Goal: Information Seeking & Learning: Learn about a topic

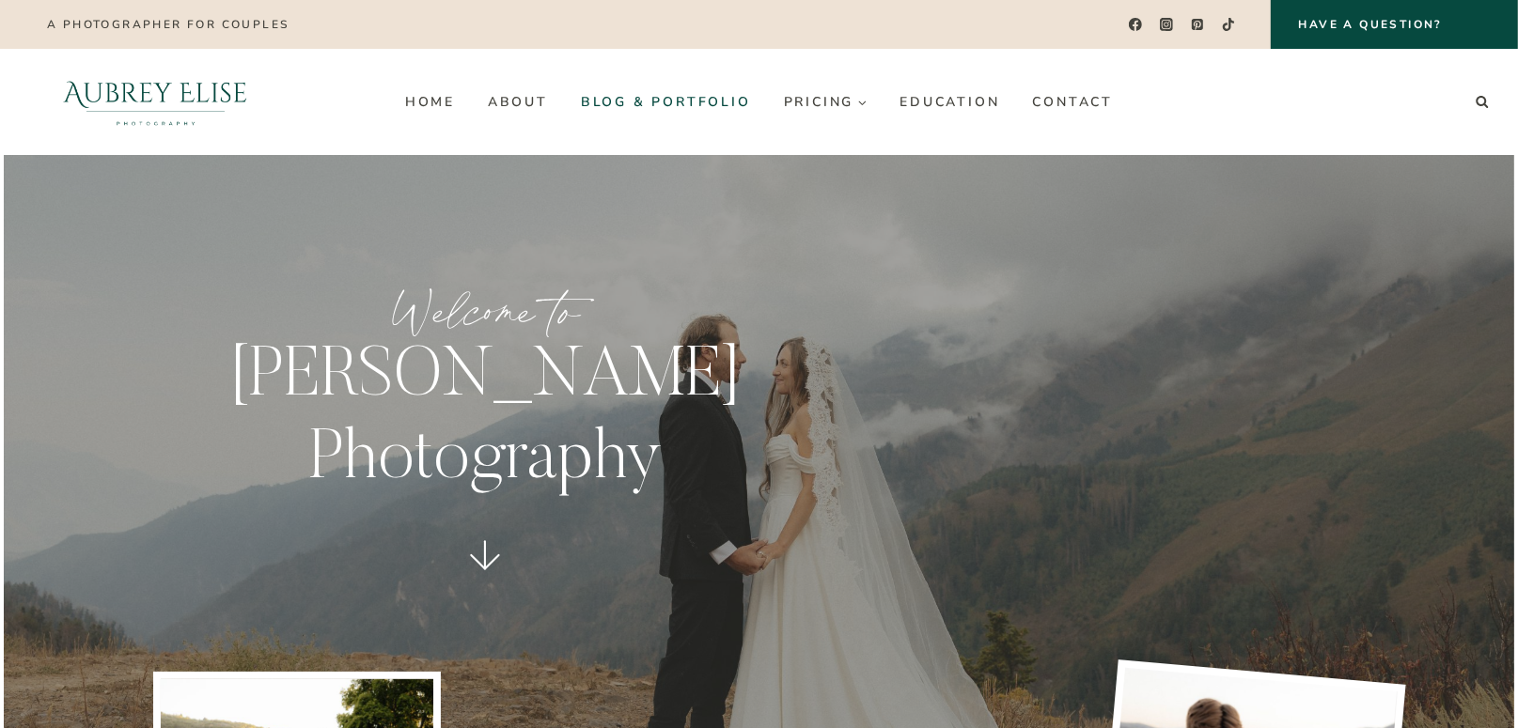
click at [649, 92] on link "Blog & Portfolio" at bounding box center [665, 101] width 203 height 30
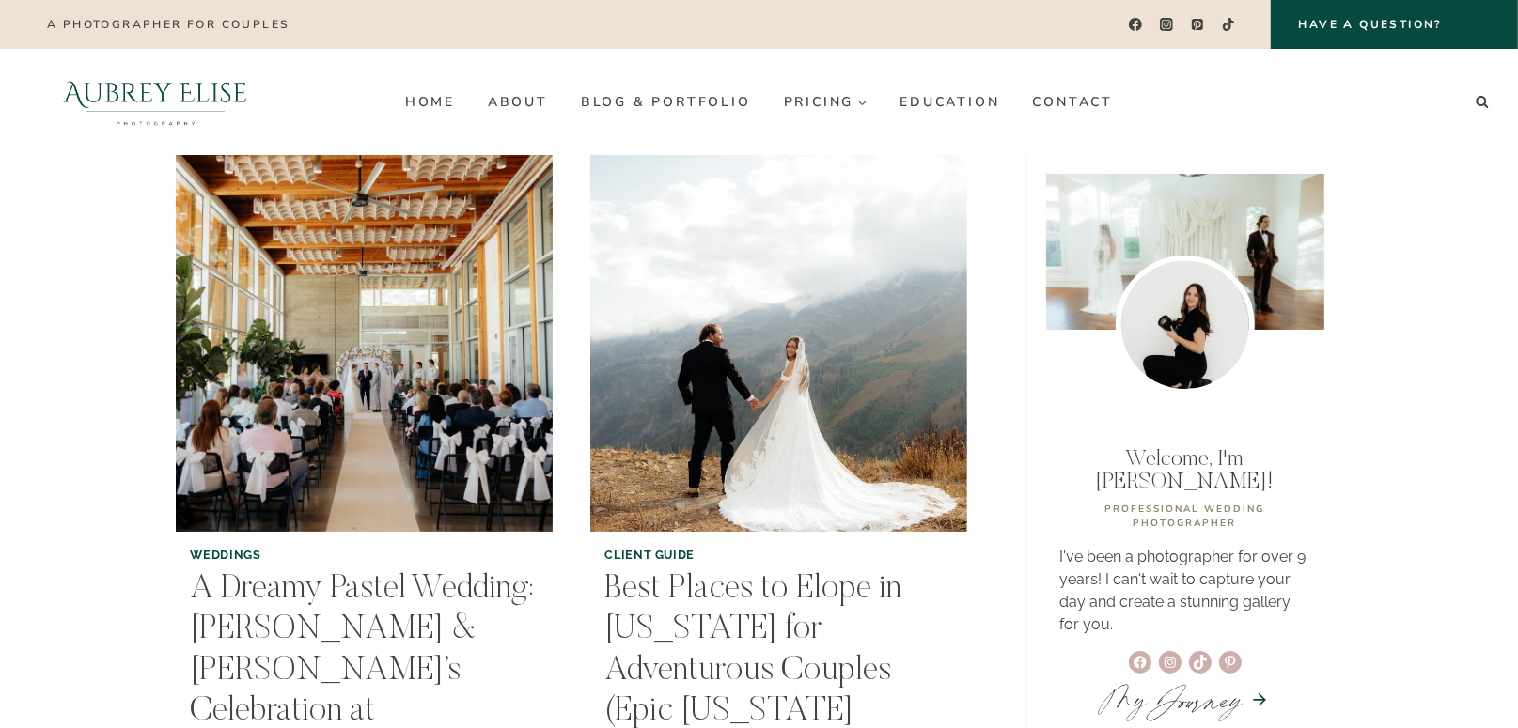
click at [629, 100] on link "Blog & Portfolio" at bounding box center [665, 101] width 203 height 30
click at [646, 100] on link "Blog & Portfolio" at bounding box center [665, 101] width 203 height 30
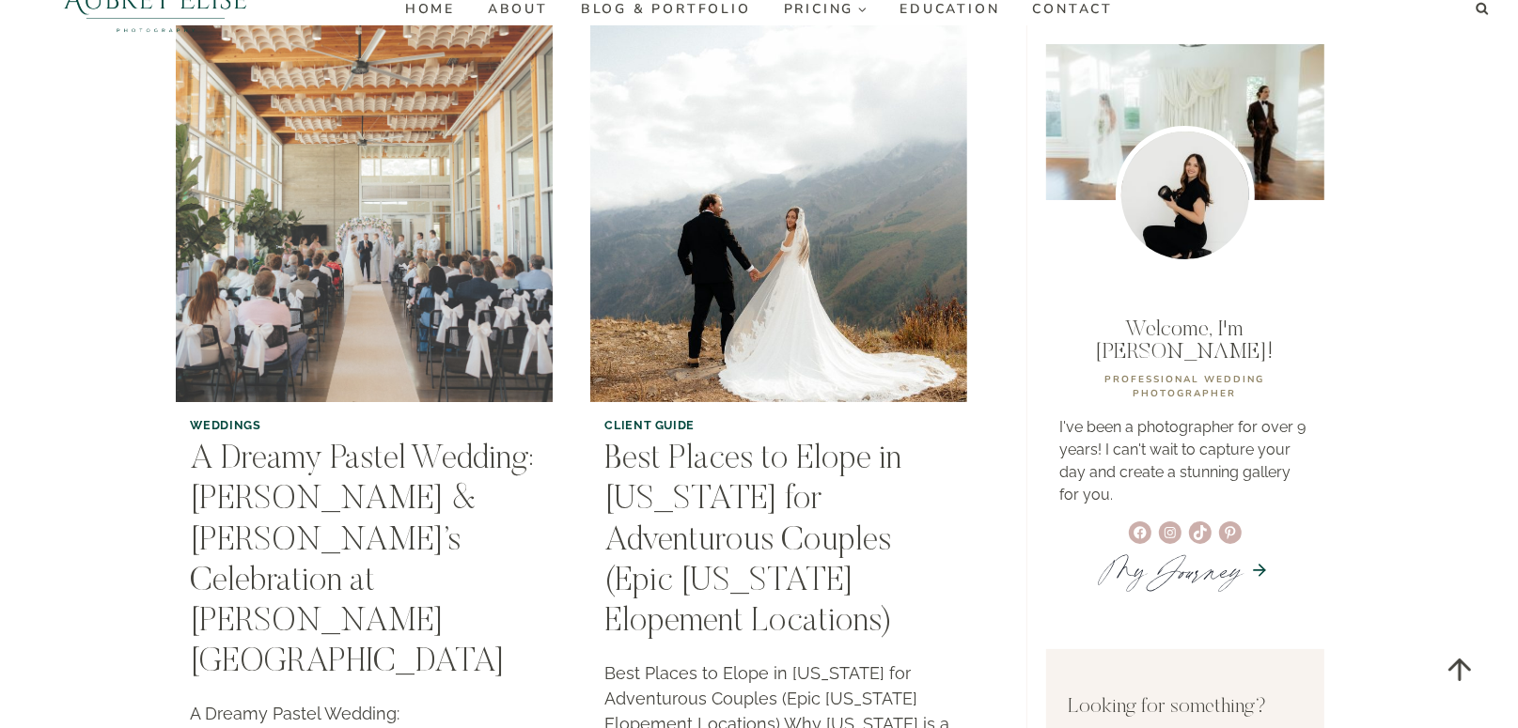
scroll to position [188, 0]
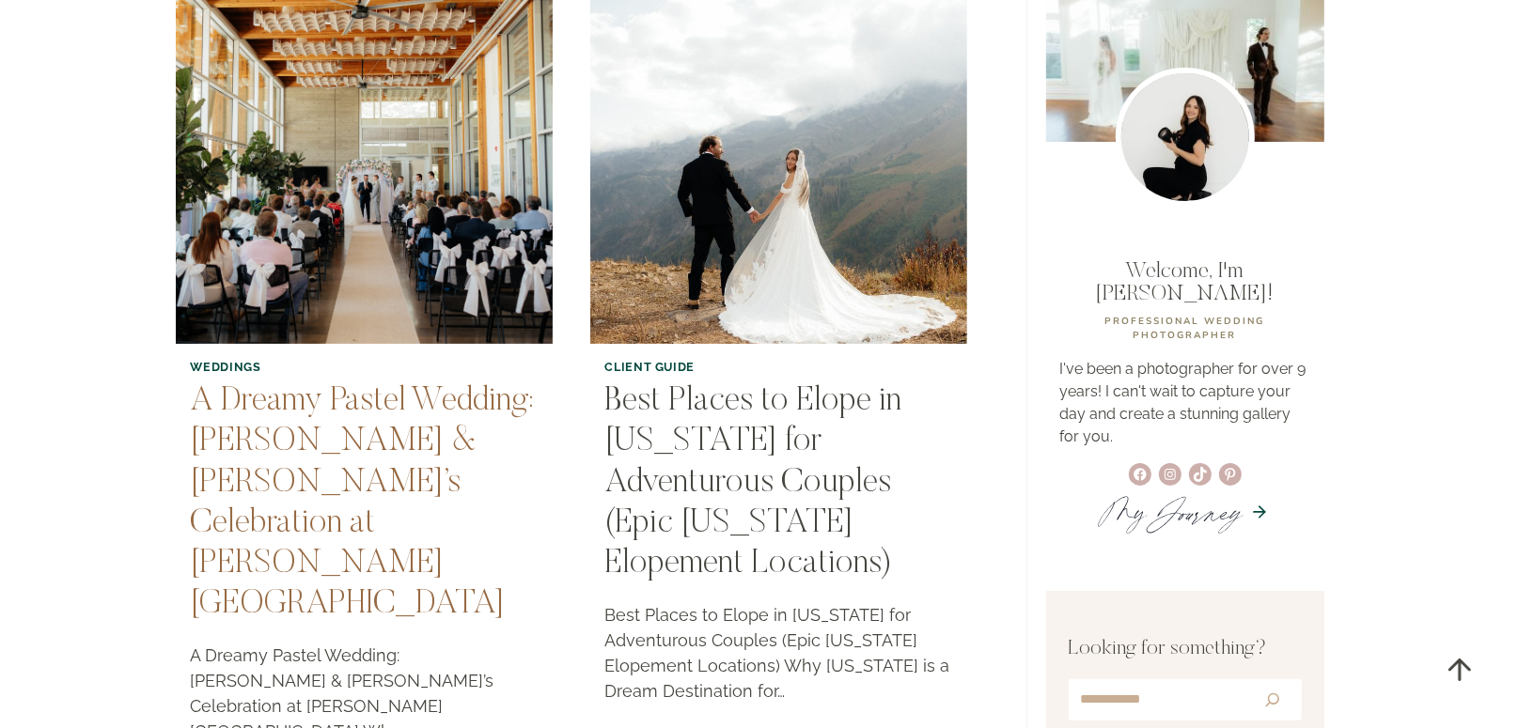
click at [298, 453] on link "A Dreamy Pastel Wedding: [PERSON_NAME] & [PERSON_NAME]’s Celebration at [PERSON…" at bounding box center [363, 503] width 344 height 237
